Goal: Task Accomplishment & Management: Use online tool/utility

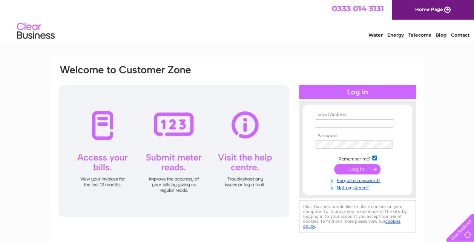
type input "peter.foulger@btconnect.com"
click at [353, 172] on input "submit" at bounding box center [357, 169] width 46 height 11
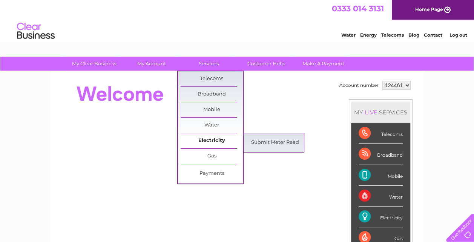
click at [199, 139] on link "Electricity" at bounding box center [212, 140] width 62 height 15
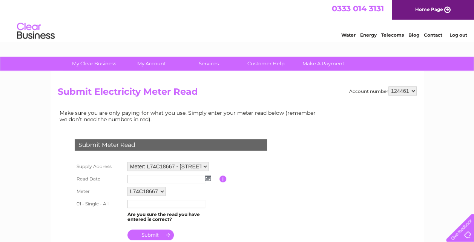
click at [209, 178] on img at bounding box center [208, 178] width 6 height 6
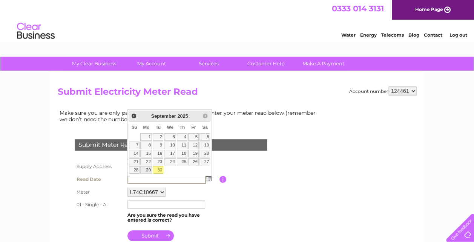
click at [148, 168] on link "29" at bounding box center [146, 170] width 12 height 8
type input "2025/09/29"
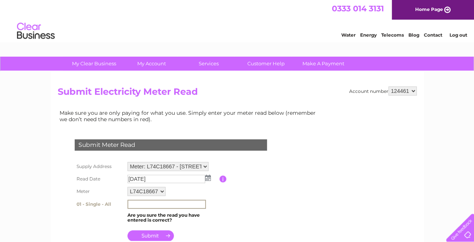
click at [132, 206] on input "text" at bounding box center [167, 204] width 78 height 9
type input "549774"
click at [164, 238] on input "submit" at bounding box center [151, 234] width 46 height 11
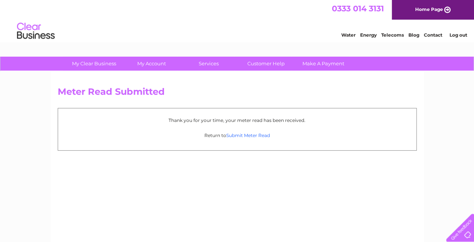
click at [232, 134] on link "Submit Meter Read" at bounding box center [248, 135] width 44 height 6
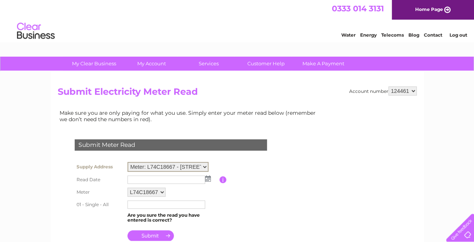
click at [203, 164] on select "Meter: L74C18667 - Flitchfold Farm, Vicarage Hill, Loxwood, Billingshurst, RH14…" at bounding box center [168, 167] width 81 height 10
click at [205, 168] on select "Meter: L74C18667 - Flitchfold Farm, Vicarage Hill, Loxwood, Billingshurst, RH14…" at bounding box center [168, 167] width 81 height 10
select select "87566"
click at [128, 162] on select "Meter: L74C18667 - Flitchfold Farm, Vicarage Hill, Loxwood, Billingshurst, RH14…" at bounding box center [168, 167] width 81 height 10
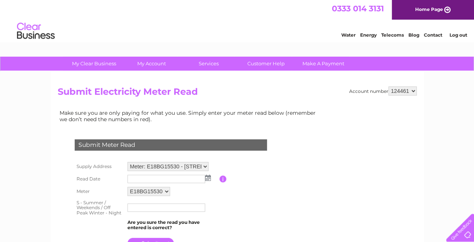
click at [206, 176] on img at bounding box center [208, 178] width 6 height 6
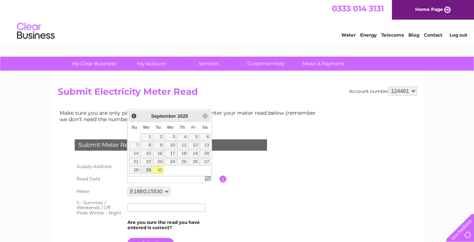
click at [148, 168] on link "29" at bounding box center [146, 170] width 12 height 8
type input "2025/09/29"
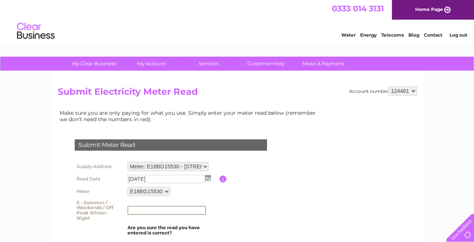
click at [136, 211] on input "text" at bounding box center [167, 210] width 78 height 9
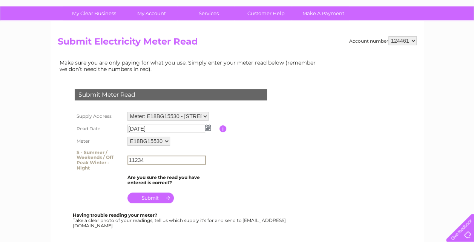
scroll to position [85, 0]
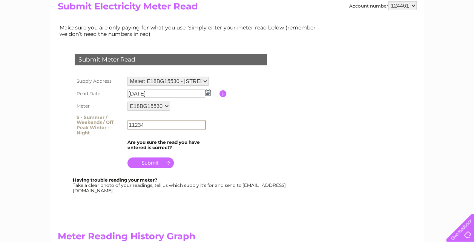
type input "11234"
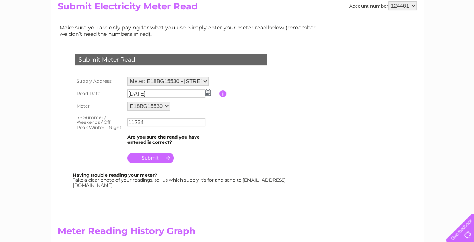
click at [155, 162] on input "submit" at bounding box center [151, 157] width 46 height 11
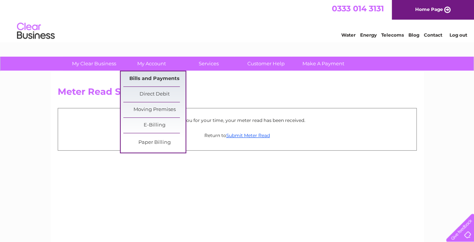
click at [139, 77] on link "Bills and Payments" at bounding box center [154, 78] width 62 height 15
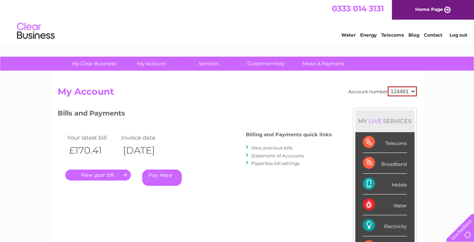
click at [94, 171] on link "." at bounding box center [98, 174] width 66 height 11
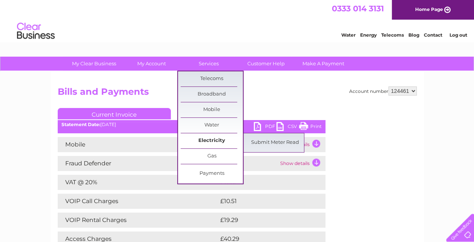
click at [220, 137] on link "Electricity" at bounding box center [212, 140] width 62 height 15
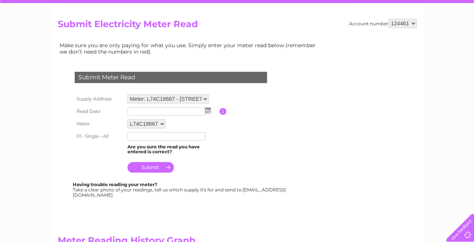
scroll to position [63, 0]
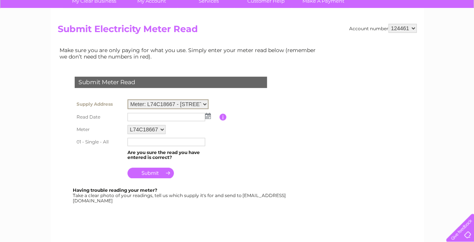
click at [204, 102] on select "Meter: L74C18667 - Flitchfold Farm, Vicarage Hill, Loxwood, Billingshurst, RH14…" at bounding box center [168, 104] width 81 height 10
select select "87566"
click at [128, 99] on select "Meter: L74C18667 - Flitchfold Farm, Vicarage Hill, Loxwood, Billingshurst, RH14…" at bounding box center [168, 104] width 81 height 10
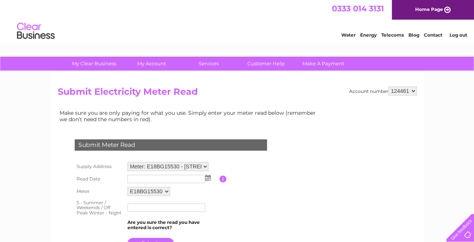
click at [460, 35] on link "Log out" at bounding box center [458, 35] width 18 height 6
